Goal: Information Seeking & Learning: Find specific fact

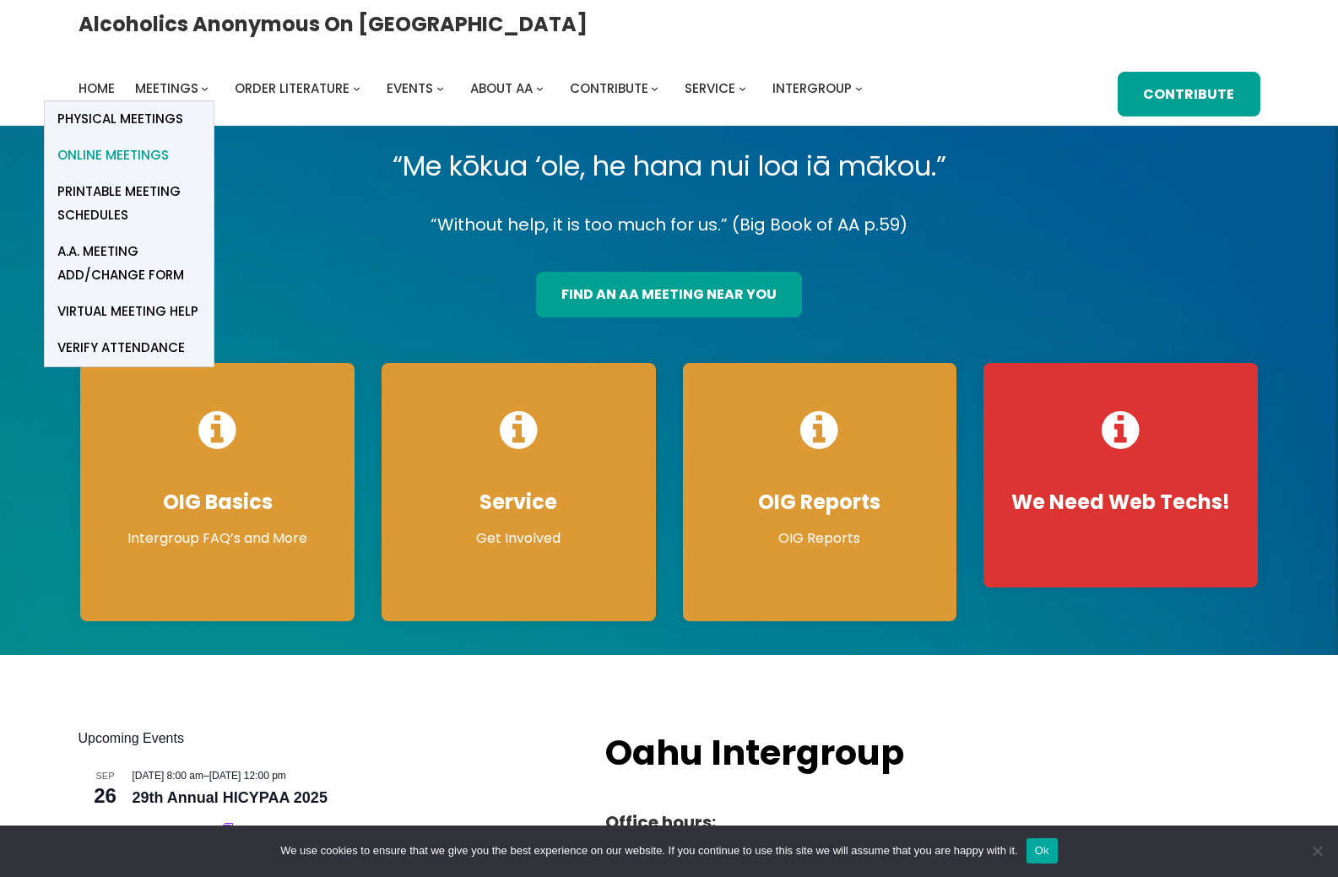
click at [169, 144] on span "Online Meetings" at bounding box center [112, 156] width 111 height 24
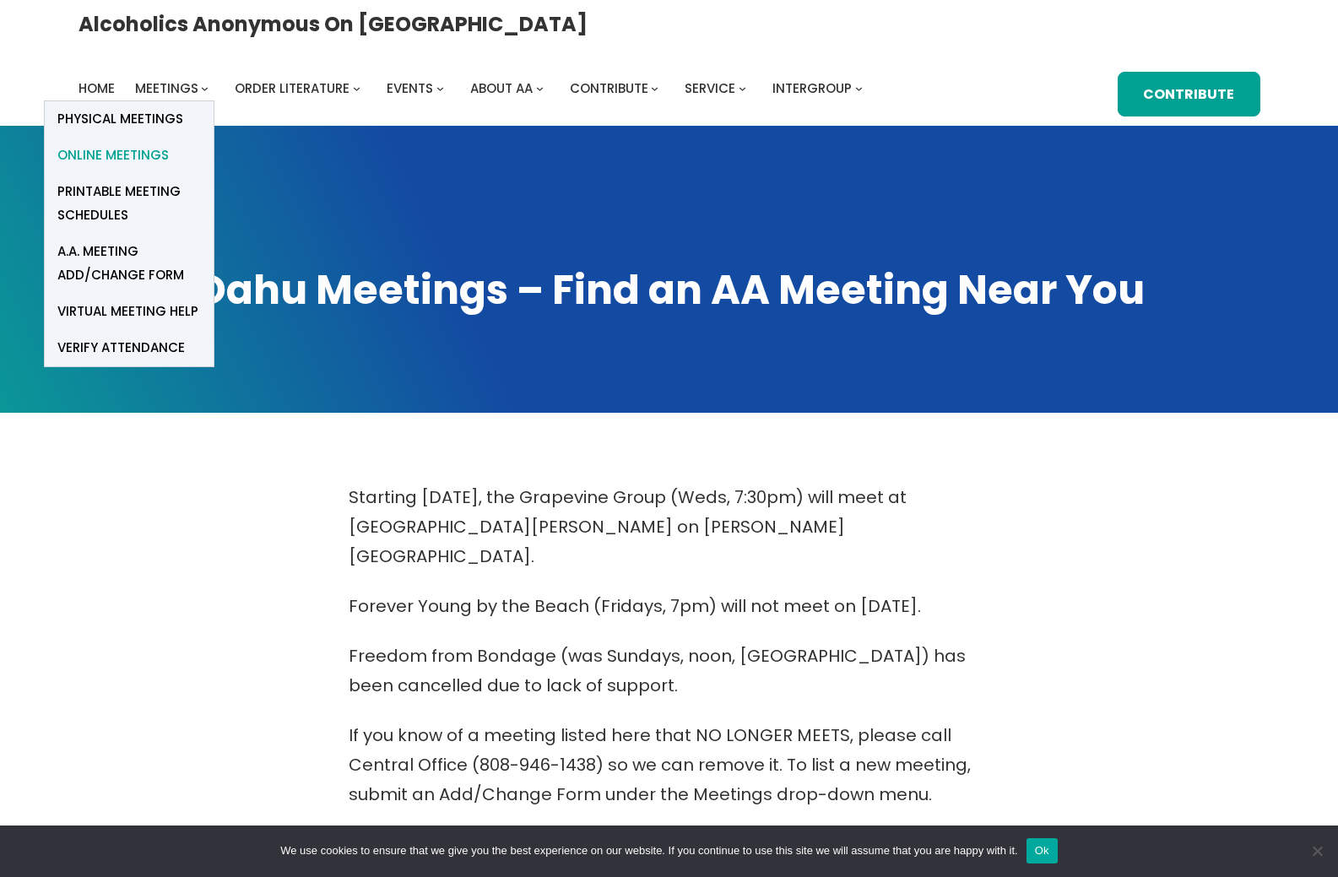
click at [169, 144] on span "Online Meetings" at bounding box center [112, 156] width 111 height 24
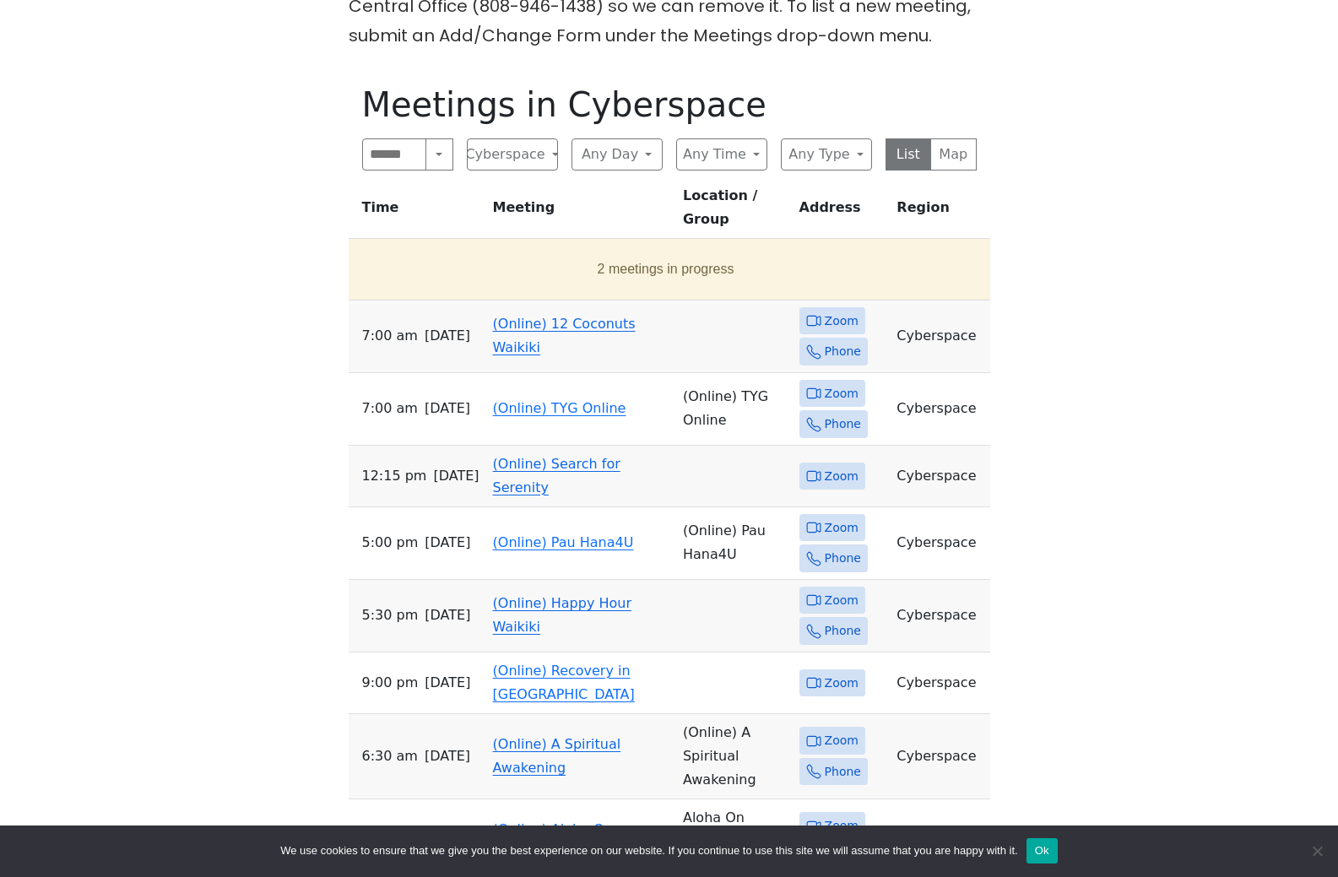
click at [842, 332] on span "Zoom" at bounding box center [842, 321] width 34 height 21
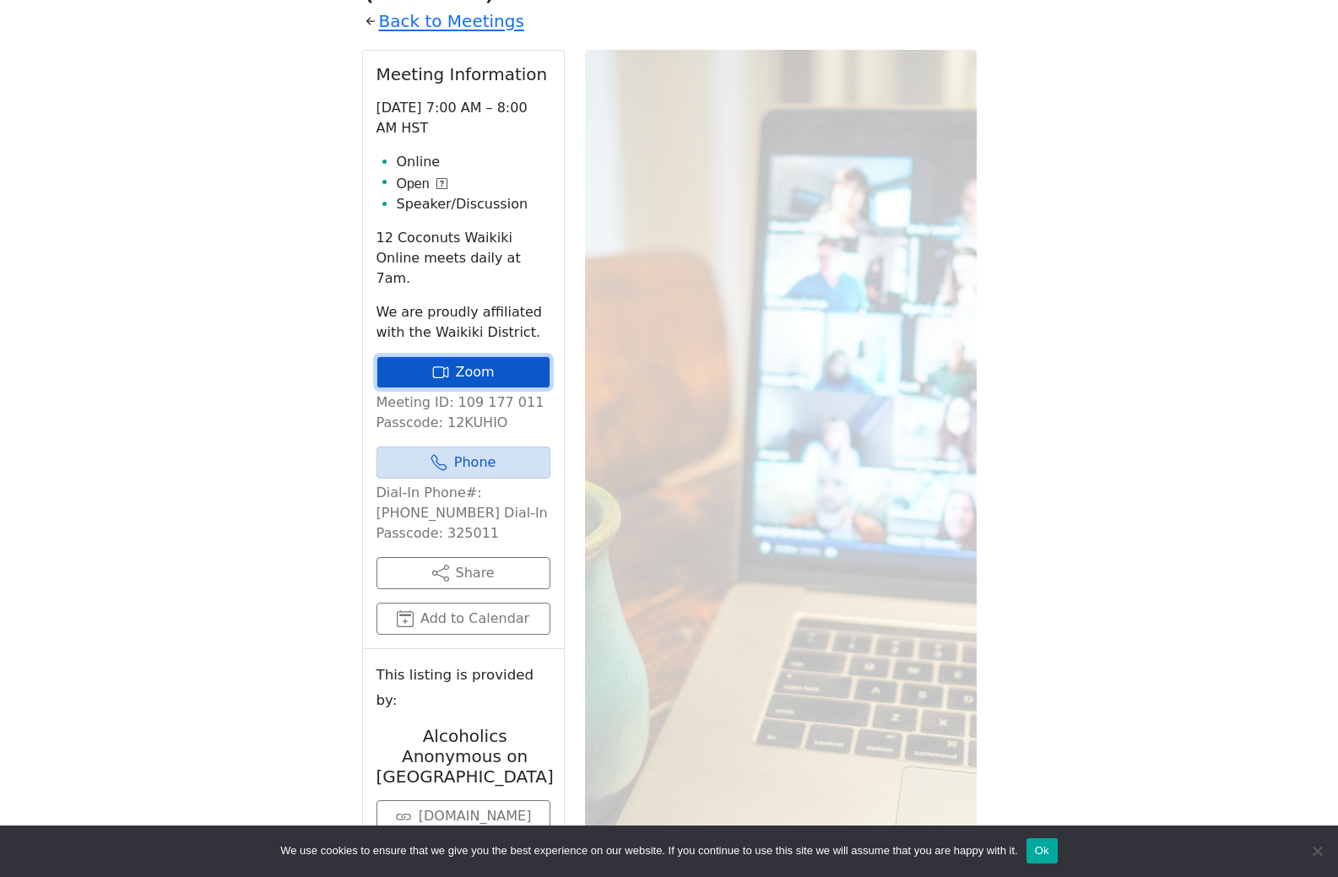
click at [493, 388] on link "Zoom" at bounding box center [464, 372] width 174 height 32
